Goal: Task Accomplishment & Management: Manage account settings

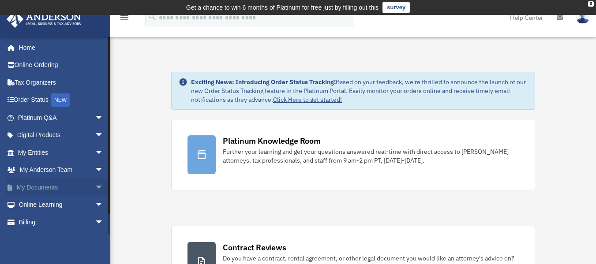
click at [95, 189] on span "arrow_drop_down" at bounding box center [104, 188] width 18 height 18
click at [42, 203] on link "Box" at bounding box center [64, 205] width 105 height 18
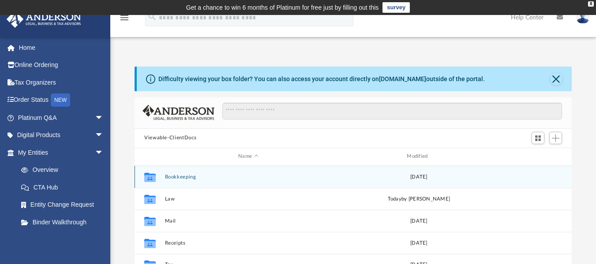
scroll to position [7, 7]
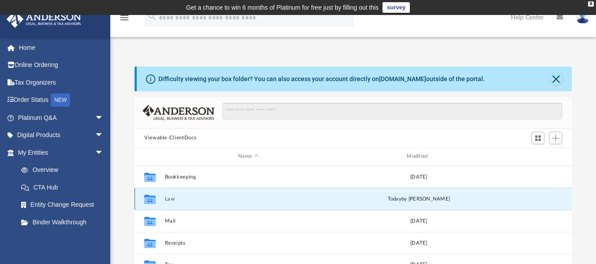
click at [168, 198] on button "Law" at bounding box center [248, 199] width 167 height 6
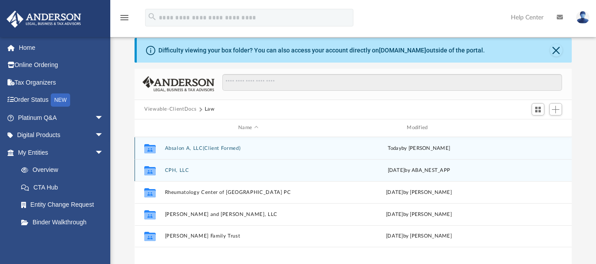
scroll to position [44, 0]
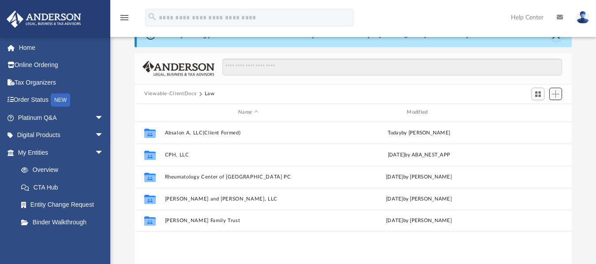
click at [552, 92] on span "Add" at bounding box center [555, 93] width 7 height 7
click at [539, 124] on li "New Folder" at bounding box center [543, 125] width 28 height 9
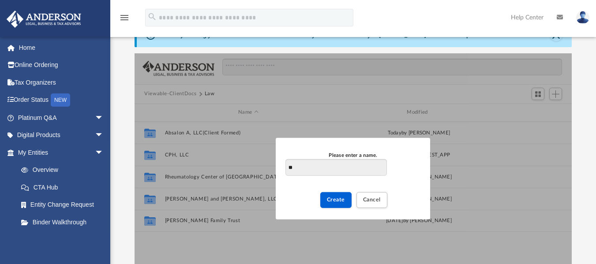
type input "*"
type input "**********"
click at [334, 206] on button "Create" at bounding box center [335, 199] width 31 height 15
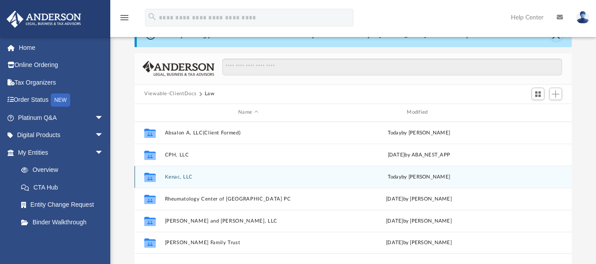
click at [177, 179] on button "Kenac, LLC" at bounding box center [248, 177] width 167 height 6
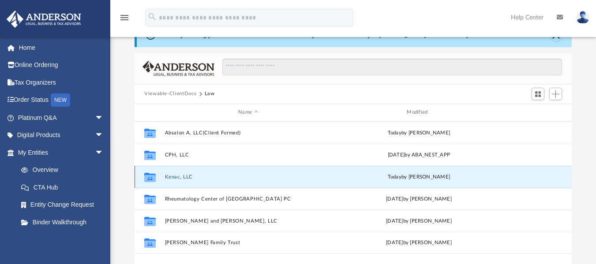
click at [177, 179] on button "Kenac, LLC" at bounding box center [248, 177] width 167 height 6
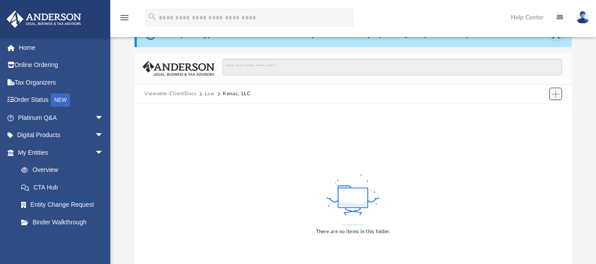
click at [552, 93] on span "Add" at bounding box center [555, 93] width 7 height 7
click at [531, 114] on li "Upload" at bounding box center [543, 111] width 28 height 9
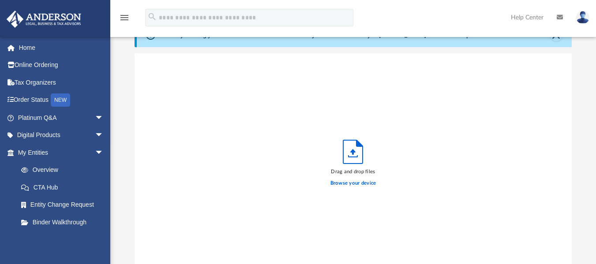
scroll to position [217, 430]
click at [359, 183] on label "Browse your device" at bounding box center [353, 184] width 46 height 8
click at [0, 0] on input "Browse your device" at bounding box center [0, 0] width 0 height 0
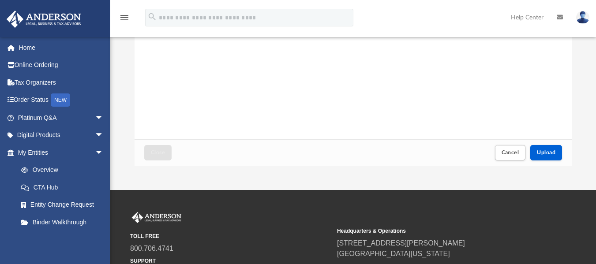
scroll to position [265, 0]
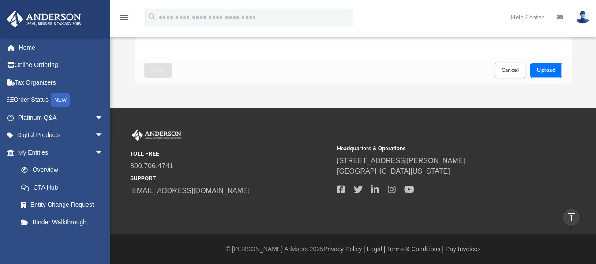
click at [543, 72] on span "Upload" at bounding box center [546, 69] width 19 height 5
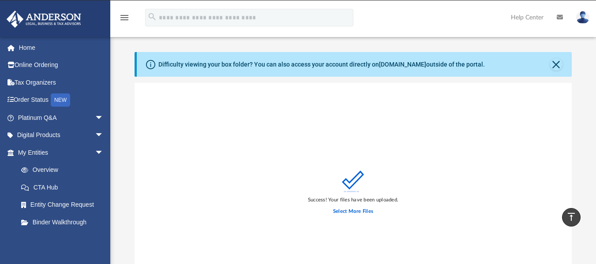
scroll to position [0, 0]
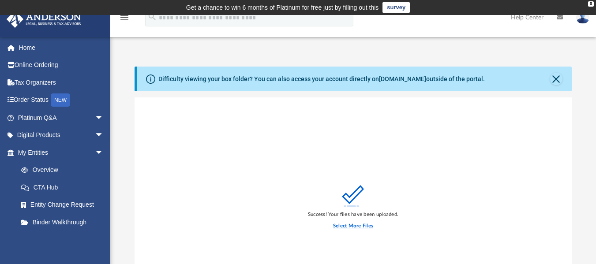
click at [361, 227] on label "Select More Files" at bounding box center [353, 226] width 40 height 8
click at [0, 0] on input "Select More Files" at bounding box center [0, 0] width 0 height 0
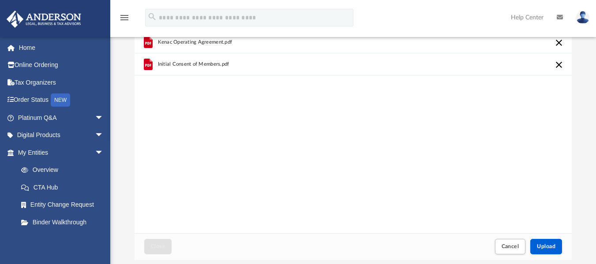
scroll to position [221, 0]
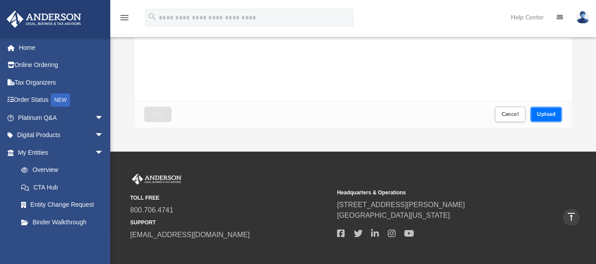
click at [545, 114] on span "Upload" at bounding box center [546, 114] width 19 height 5
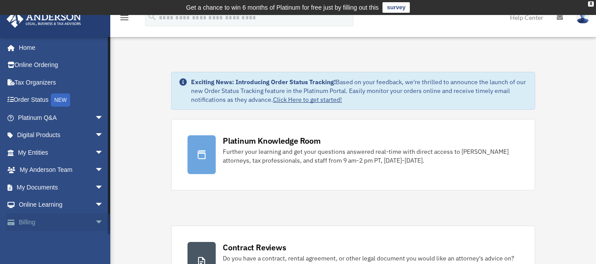
click at [52, 217] on link "Billing arrow_drop_down" at bounding box center [61, 222] width 111 height 18
click at [62, 180] on link "My Documents arrow_drop_down" at bounding box center [61, 188] width 111 height 18
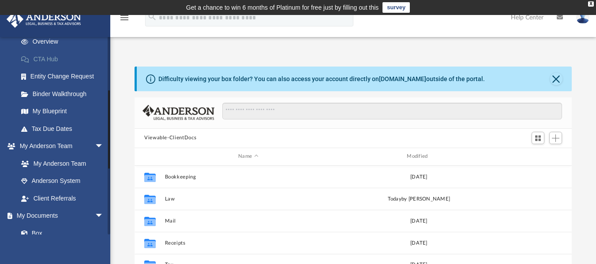
scroll to position [132, 0]
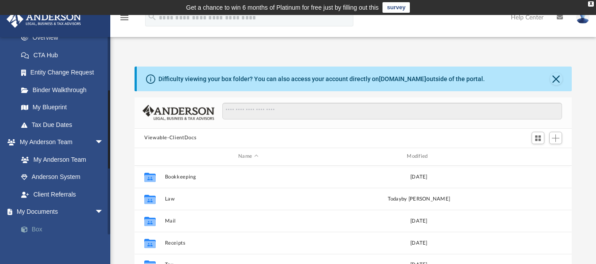
click at [69, 230] on link "Box" at bounding box center [64, 230] width 105 height 18
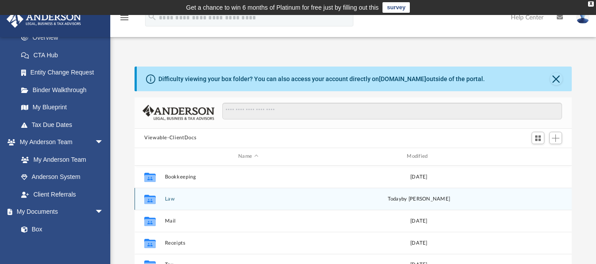
click at [169, 197] on button "Law" at bounding box center [248, 199] width 167 height 6
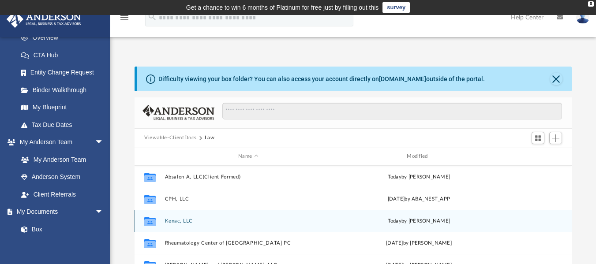
click at [177, 224] on button "Kenac, LLC" at bounding box center [248, 221] width 167 height 6
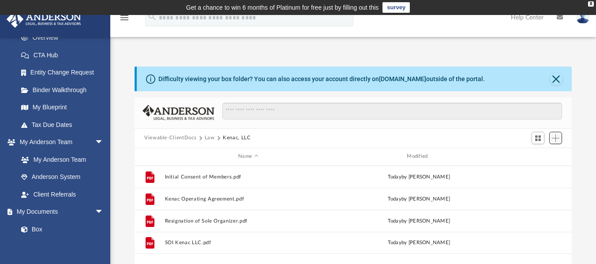
click at [555, 140] on span "Add" at bounding box center [555, 138] width 7 height 7
click at [543, 154] on li "Upload" at bounding box center [543, 155] width 28 height 9
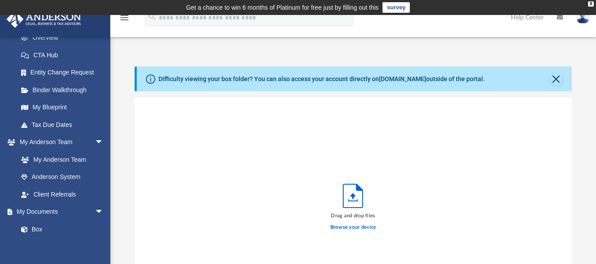
scroll to position [217, 430]
click at [358, 227] on label "Browse your device" at bounding box center [353, 228] width 46 height 8
click at [0, 0] on input "Browse your device" at bounding box center [0, 0] width 0 height 0
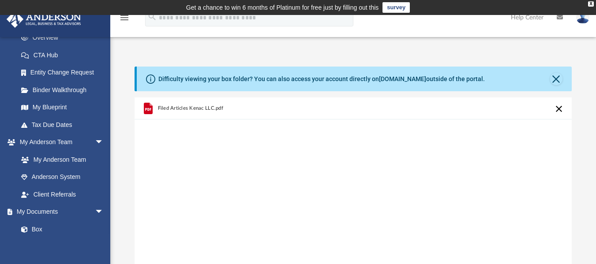
scroll to position [221, 0]
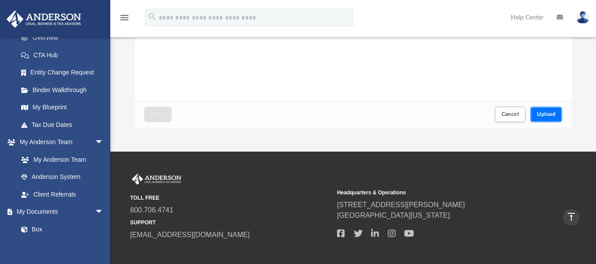
click at [550, 119] on button "Upload" at bounding box center [546, 114] width 32 height 15
